Goal: Book appointment/travel/reservation

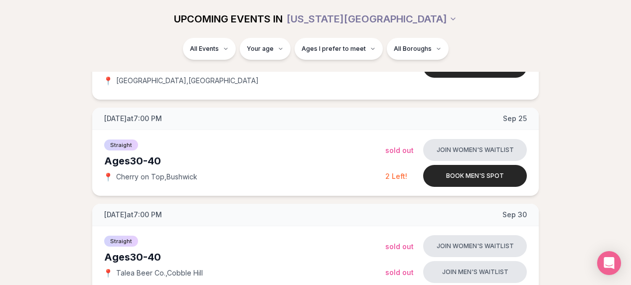
scroll to position [393, 0]
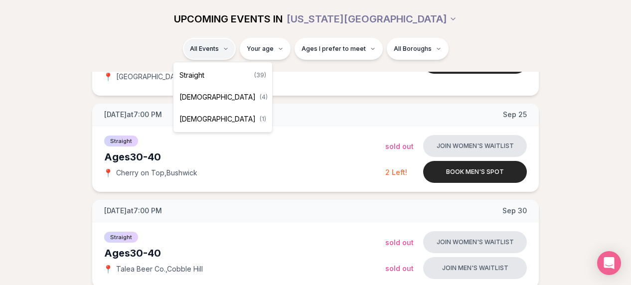
click at [212, 76] on div "Straight ( 39 )" at bounding box center [222, 75] width 95 height 22
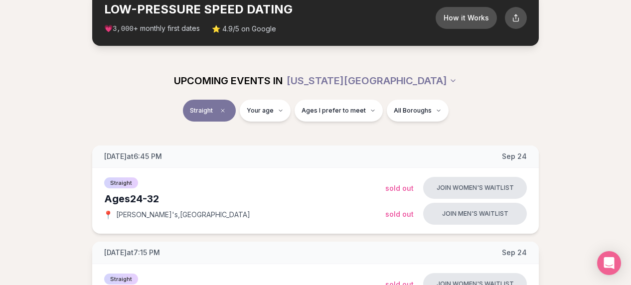
scroll to position [67, 0]
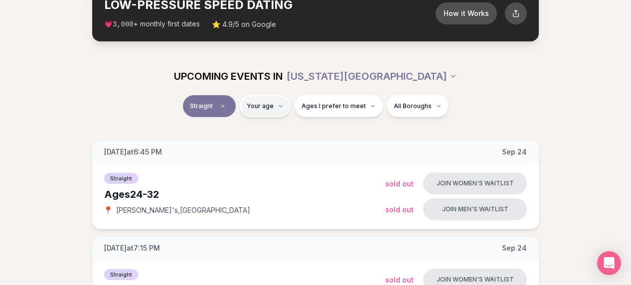
type input "**"
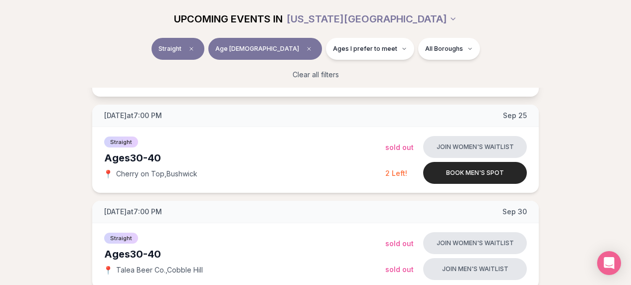
scroll to position [217, 0]
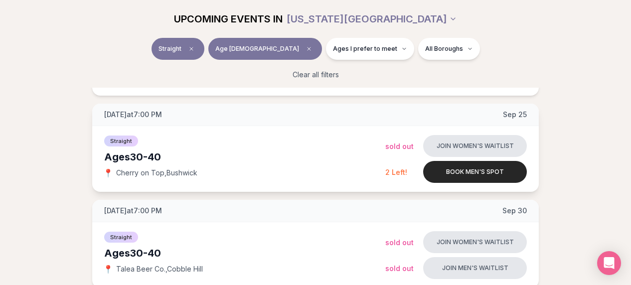
click at [234, 154] on div "Ages [DEMOGRAPHIC_DATA]" at bounding box center [244, 157] width 281 height 14
click at [143, 153] on div "Ages [DEMOGRAPHIC_DATA]" at bounding box center [244, 157] width 281 height 14
click at [156, 158] on div "Ages [DEMOGRAPHIC_DATA]" at bounding box center [244, 157] width 281 height 14
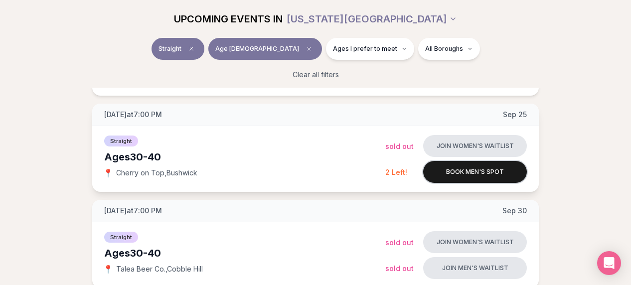
click at [499, 173] on button "Book men's spot" at bounding box center [475, 172] width 104 height 22
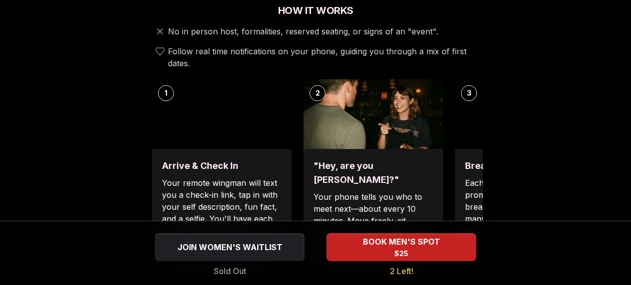
scroll to position [386, 0]
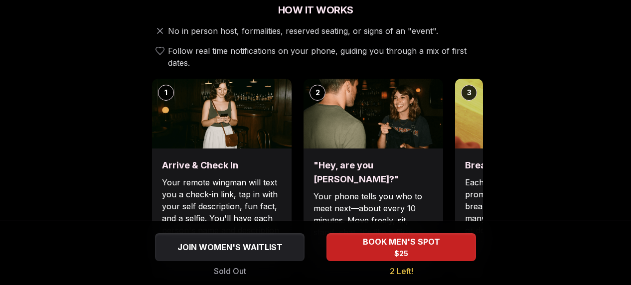
click at [402, 148] on div ""Hey, are you [PERSON_NAME]?" Your phone tells you who to meet next—about every…" at bounding box center [372, 213] width 139 height 130
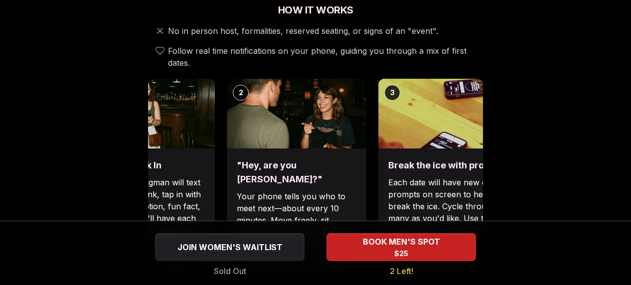
click at [237, 158] on h3 ""Hey, are you [PERSON_NAME]?"" at bounding box center [297, 172] width 120 height 28
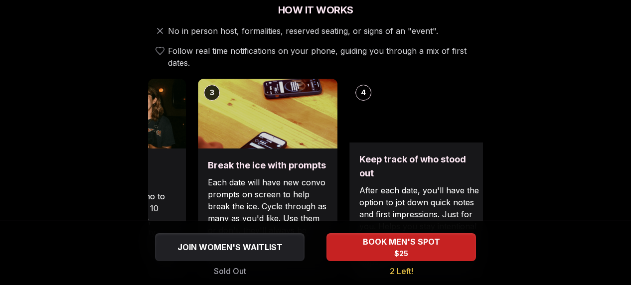
click at [292, 176] on p "Each date will have new convo prompts on screen to help break the ice. Cycle th…" at bounding box center [268, 212] width 120 height 72
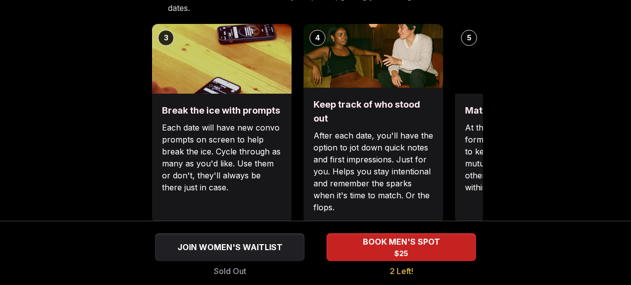
scroll to position [441, 0]
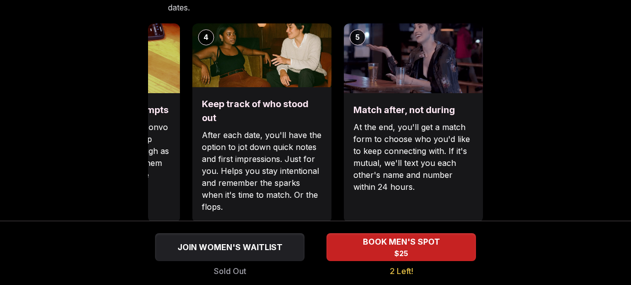
click at [238, 178] on p "After each date, you'll have the option to jot down quick notes and first impre…" at bounding box center [262, 171] width 120 height 84
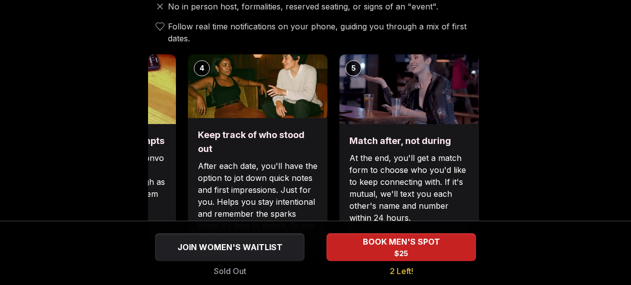
scroll to position [401, 0]
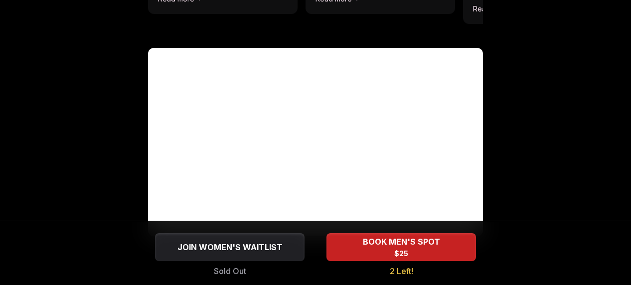
scroll to position [1063, 0]
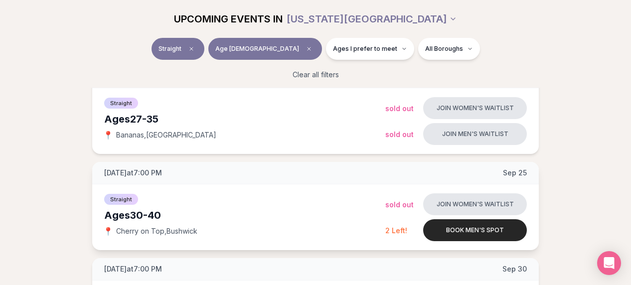
scroll to position [160, 0]
